Goal: Task Accomplishment & Management: Use online tool/utility

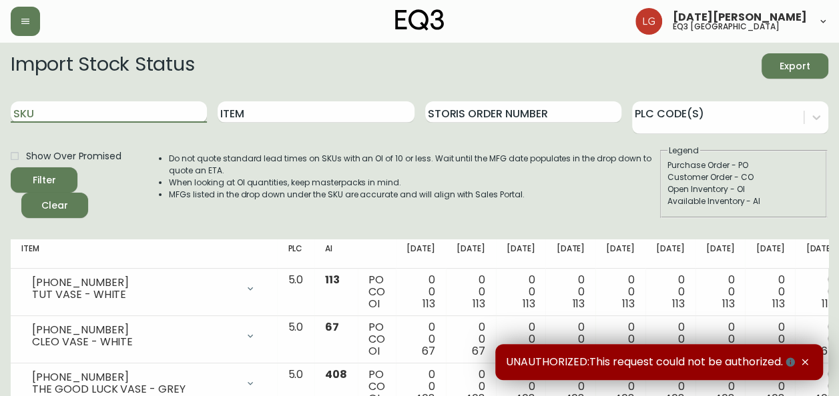
click at [127, 106] on input "SKU" at bounding box center [109, 111] width 196 height 21
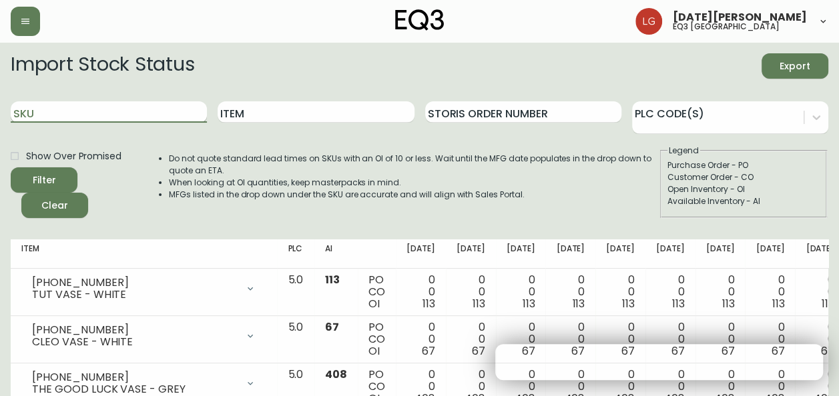
paste input "7130-429-16"
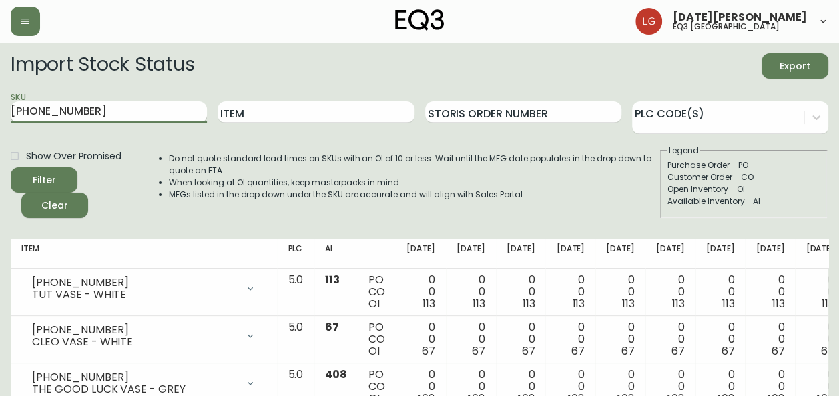
click at [11, 168] on button "Filter" at bounding box center [44, 180] width 67 height 25
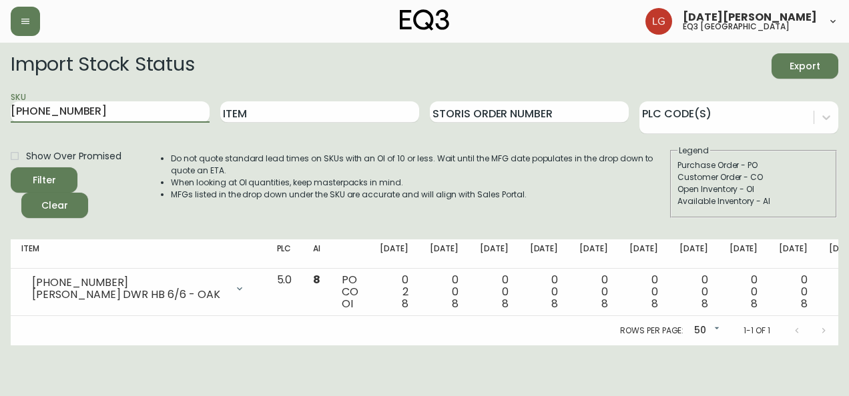
drag, startPoint x: 118, startPoint y: 103, endPoint x: -3, endPoint y: 90, distance: 121.5
click at [0, 90] on html "Lucia Guzman eq3 vancouver Import Stock Status Export SKU 7130-429-16 Item Stor…" at bounding box center [424, 173] width 849 height 346
paste input "12"
click at [11, 168] on button "Filter" at bounding box center [44, 180] width 67 height 25
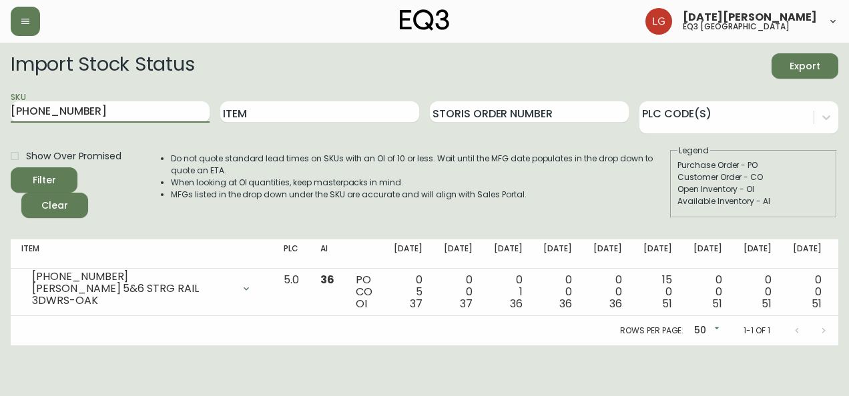
drag, startPoint x: 85, startPoint y: 105, endPoint x: 0, endPoint y: 104, distance: 85.4
click at [0, 104] on html "Lucia Guzman eq3 vancouver Import Stock Status Export SKU 7130-412-16 Item Stor…" at bounding box center [424, 173] width 849 height 346
paste input "20"
click at [11, 168] on button "Filter" at bounding box center [44, 180] width 67 height 25
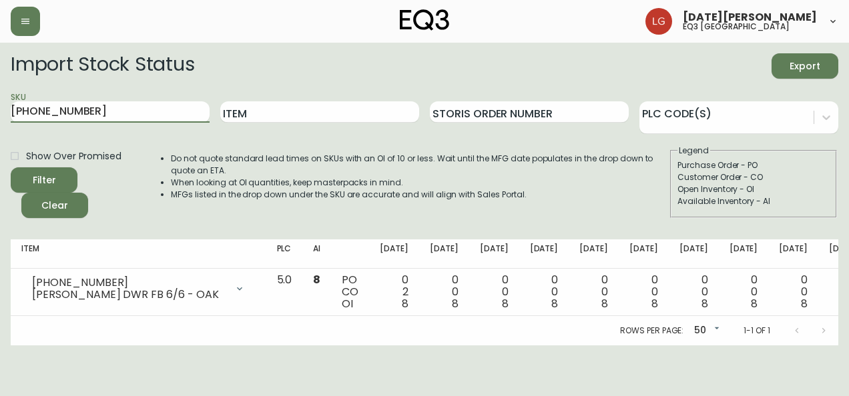
drag, startPoint x: 119, startPoint y: 108, endPoint x: 0, endPoint y: 79, distance: 122.4
click at [0, 79] on html "Lucia Guzman eq3 vancouver Import Stock Status Export SKU 7130-420-16 Item Stor…" at bounding box center [424, 173] width 849 height 346
paste input "3050-474-1"
click at [11, 168] on button "Filter" at bounding box center [44, 180] width 67 height 25
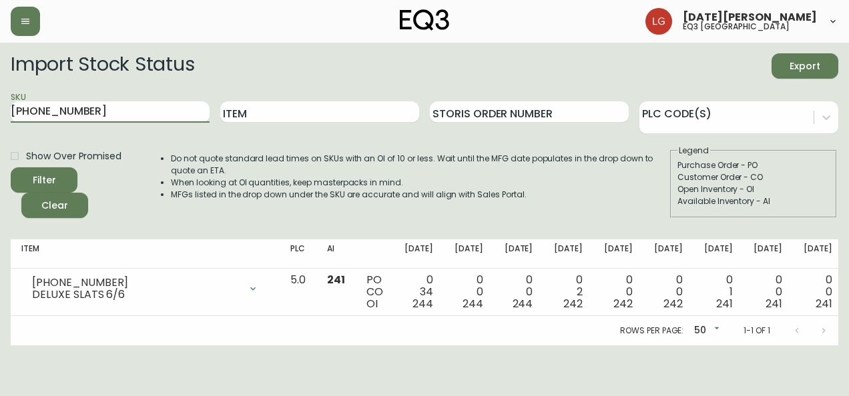
drag, startPoint x: 94, startPoint y: 107, endPoint x: -1, endPoint y: 90, distance: 96.9
click at [0, 90] on html "Lucia Guzman eq3 vancouver Import Stock Status Export SKU 3050-474-1 Item Stori…" at bounding box center [424, 173] width 849 height 346
paste input "7130-420-16"
type input "7130-420-16"
click at [11, 168] on button "Filter" at bounding box center [44, 180] width 67 height 25
